Goal: Task Accomplishment & Management: Complete application form

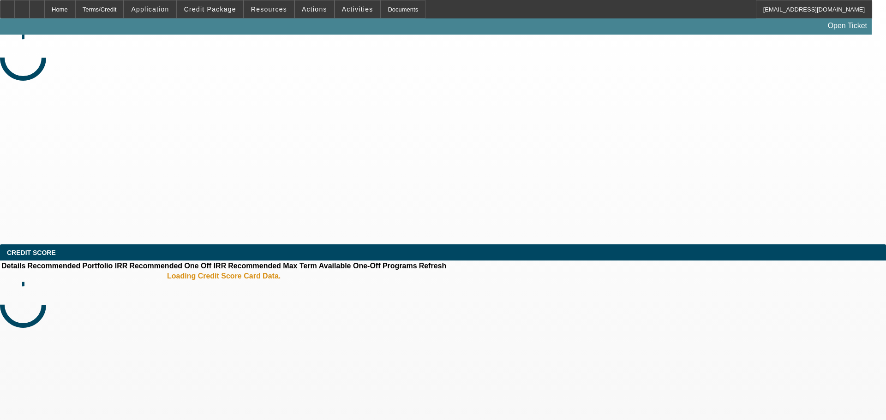
select select "0"
select select "6"
select select "0"
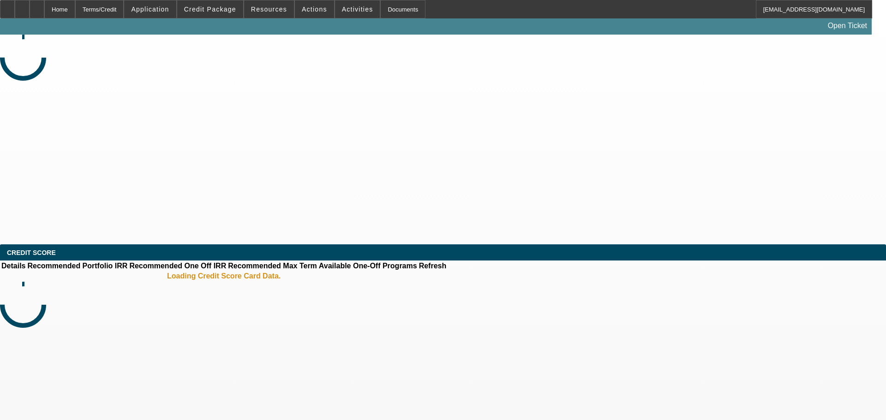
select select "0"
select select "6"
select select "0"
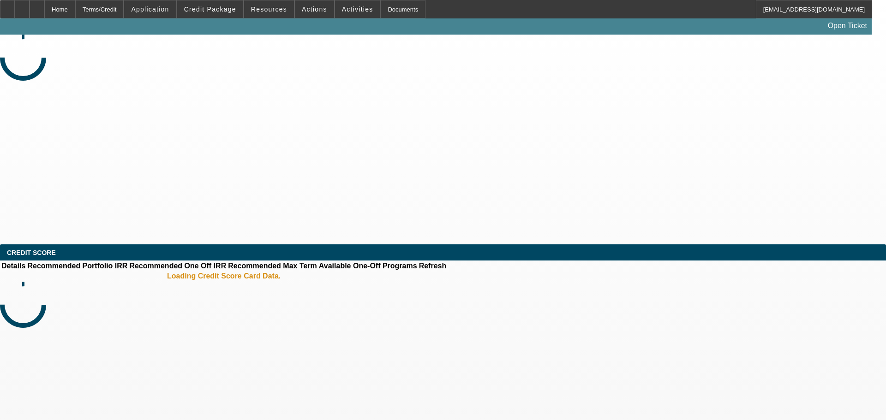
select select "0"
select select "6"
select select "0"
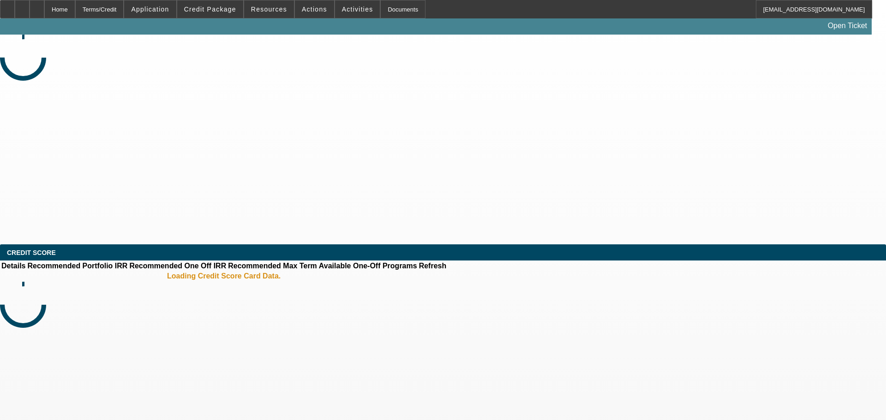
select select "6"
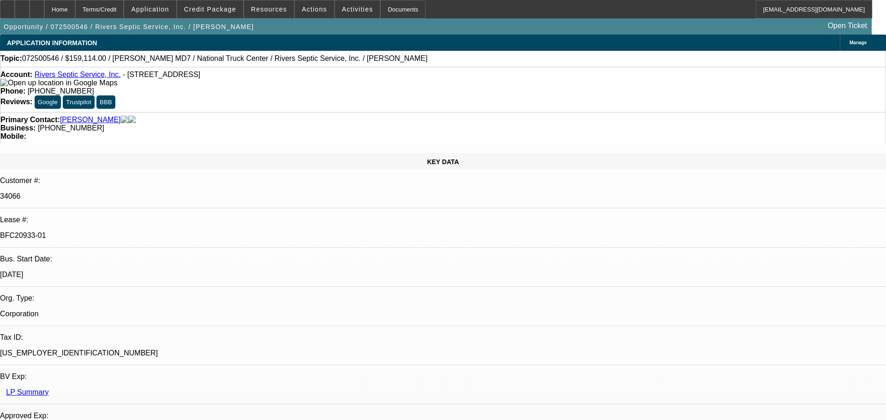
select select "0"
select select "6"
select select "0"
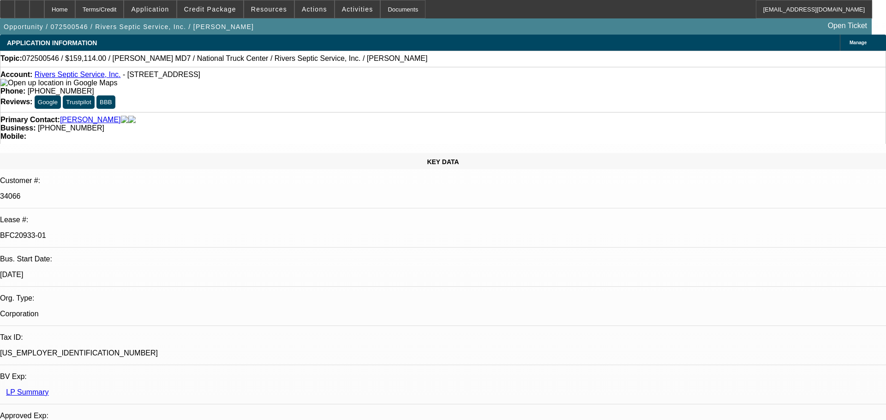
select select "2"
select select "0"
select select "6"
select select "0"
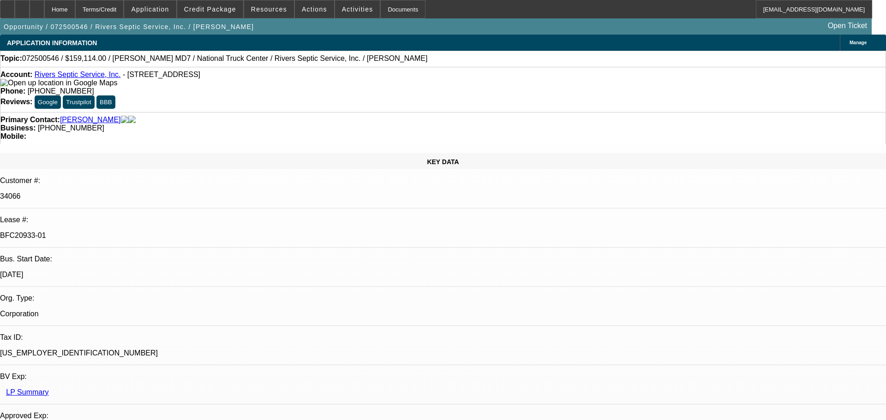
select select "2"
select select "0"
select select "6"
select select "0"
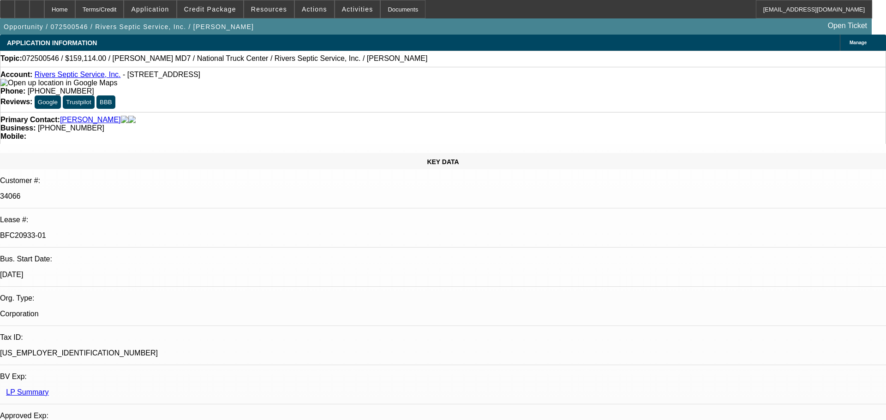
select select "2"
select select "0"
select select "6"
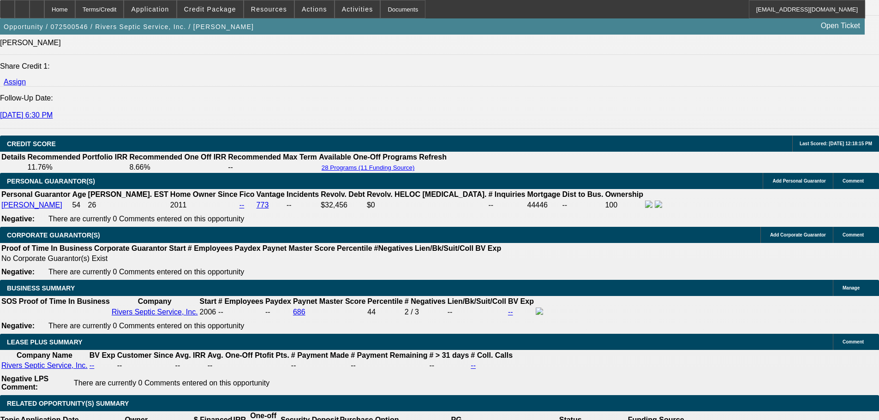
scroll to position [1477, 0]
